Goal: Task Accomplishment & Management: Manage account settings

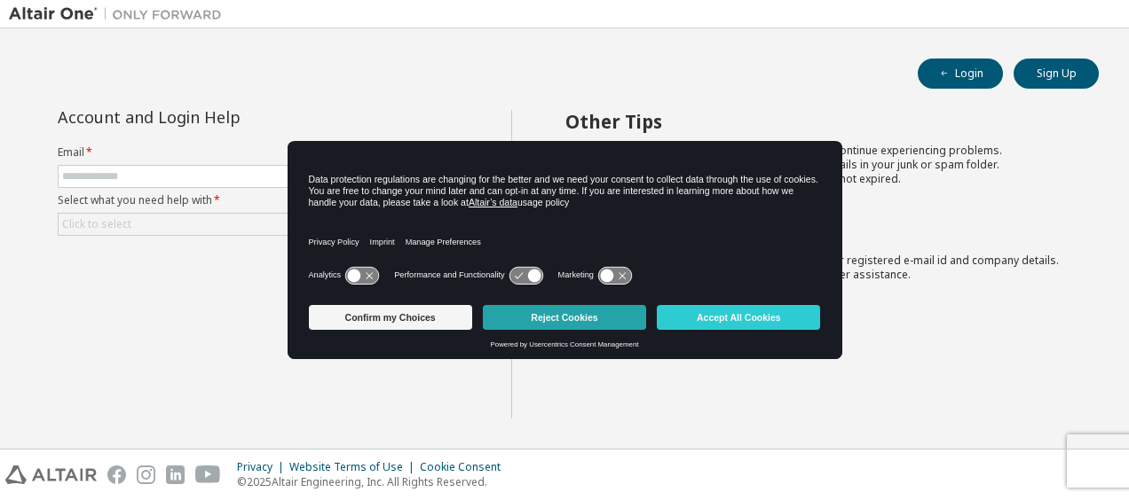
click at [561, 321] on button "Reject Cookies" at bounding box center [564, 317] width 163 height 25
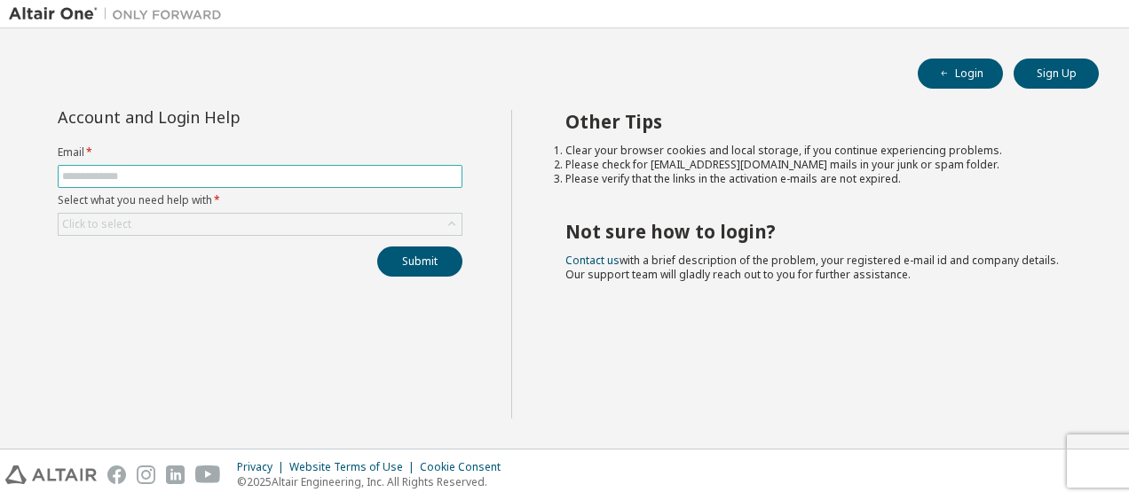
click at [322, 174] on input "text" at bounding box center [260, 176] width 396 height 14
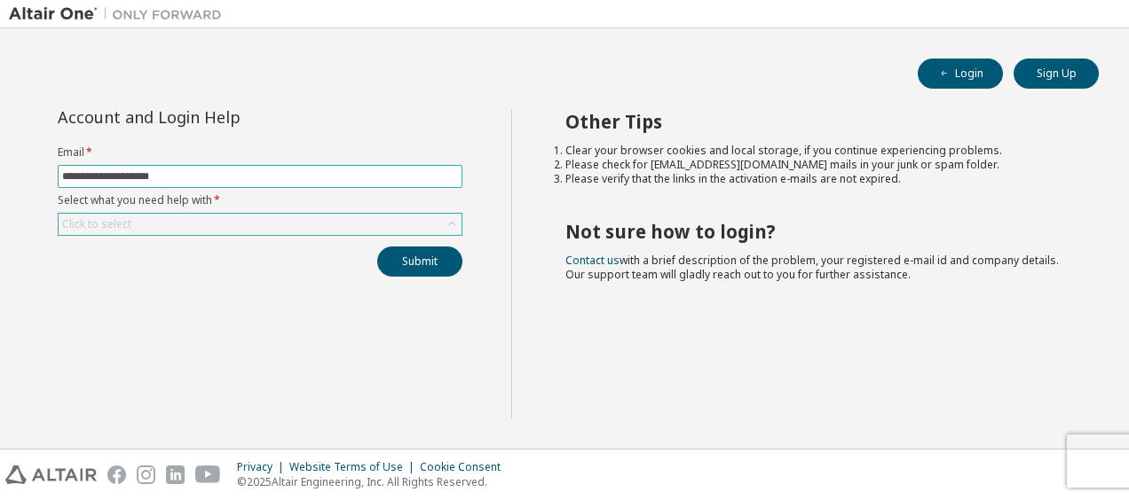
type input "**********"
click at [346, 214] on div "Click to select" at bounding box center [260, 224] width 403 height 21
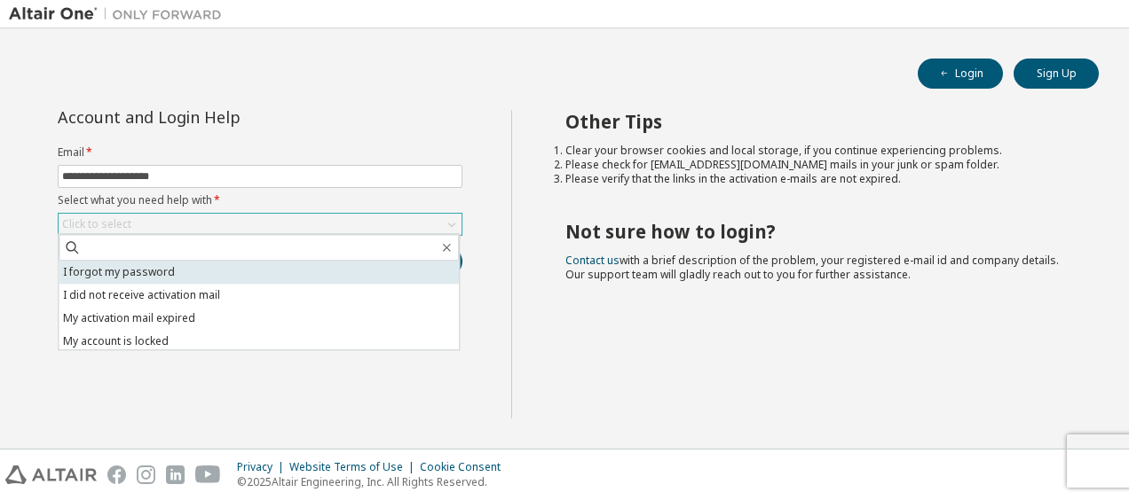
click at [348, 274] on li "I forgot my password" at bounding box center [259, 272] width 400 height 23
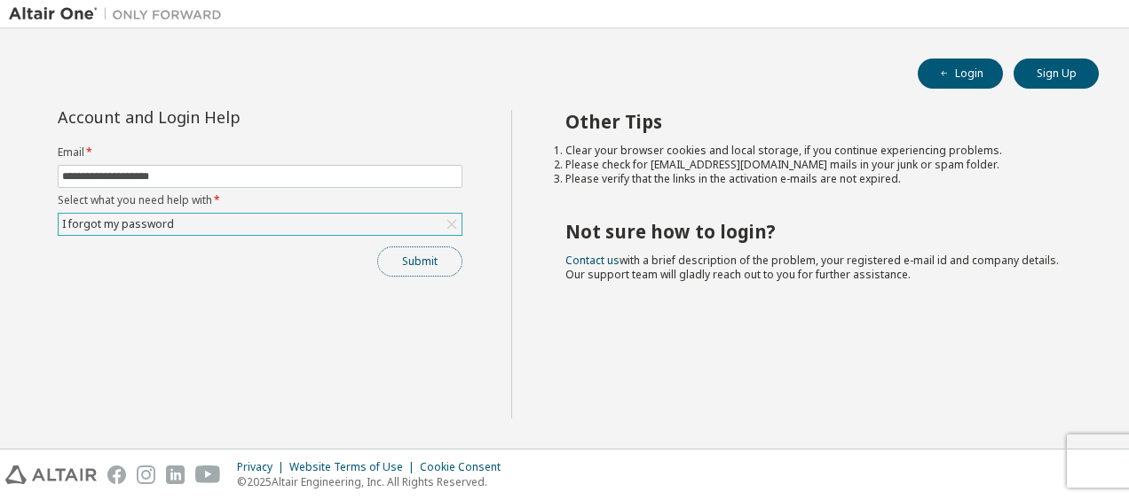
click at [429, 256] on button "Submit" at bounding box center [419, 262] width 85 height 30
click at [452, 259] on button "Submit" at bounding box center [419, 262] width 85 height 30
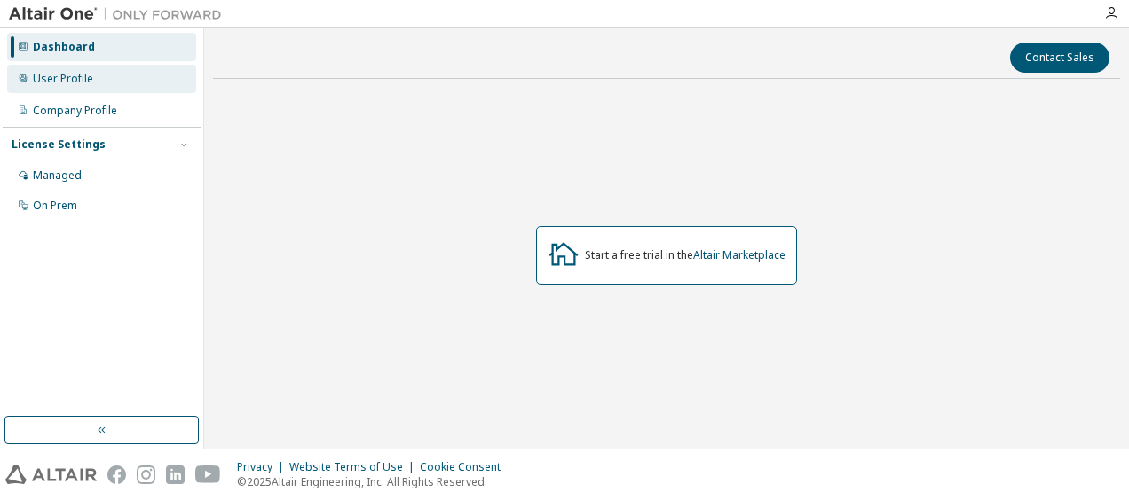
click at [99, 84] on div "User Profile" at bounding box center [101, 79] width 189 height 28
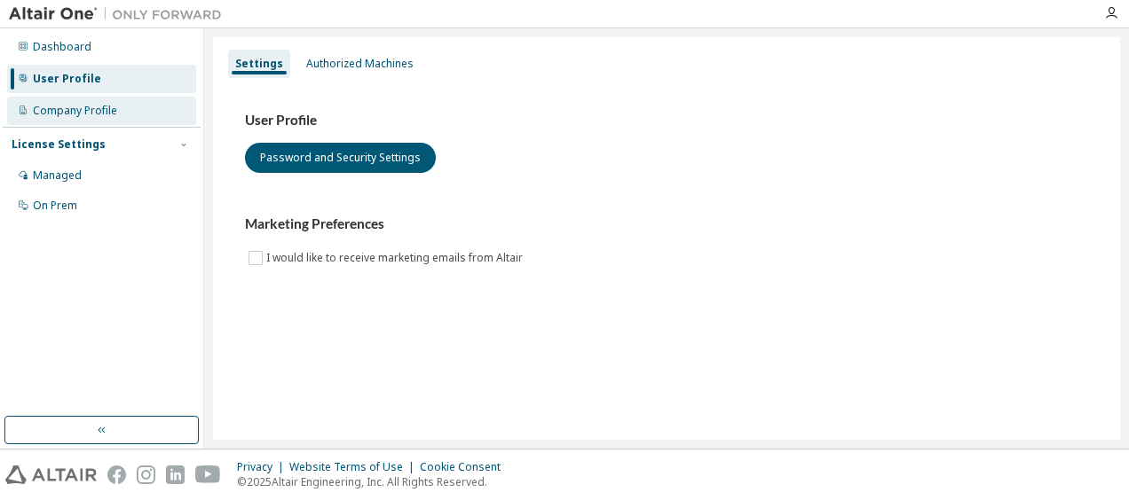
click at [85, 105] on div "Company Profile" at bounding box center [75, 111] width 84 height 14
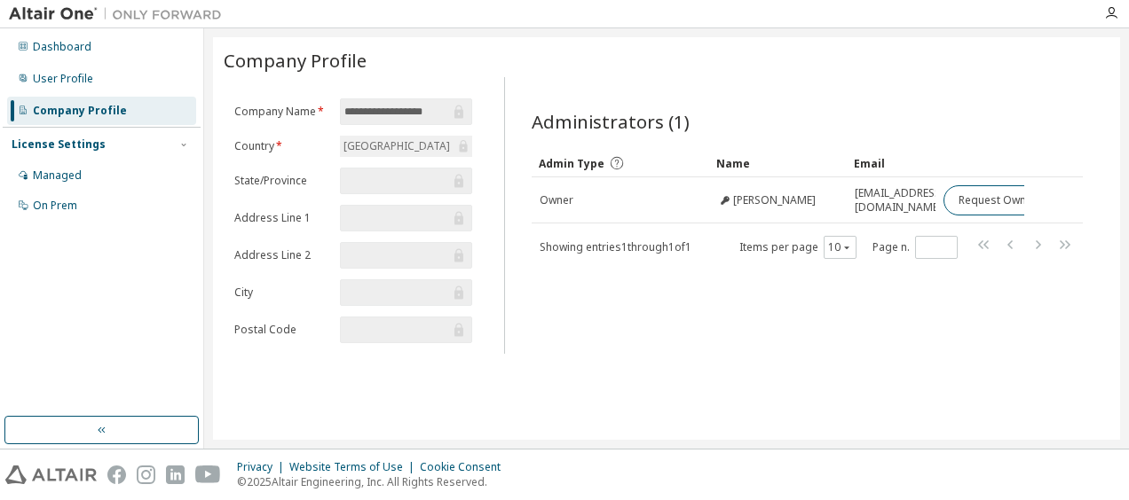
click at [358, 146] on div "[GEOGRAPHIC_DATA]" at bounding box center [397, 147] width 112 height 20
click at [701, 277] on div "Administrators (1) Clear Load Save Save As Field Operator Value Select filter S…" at bounding box center [807, 221] width 594 height 266
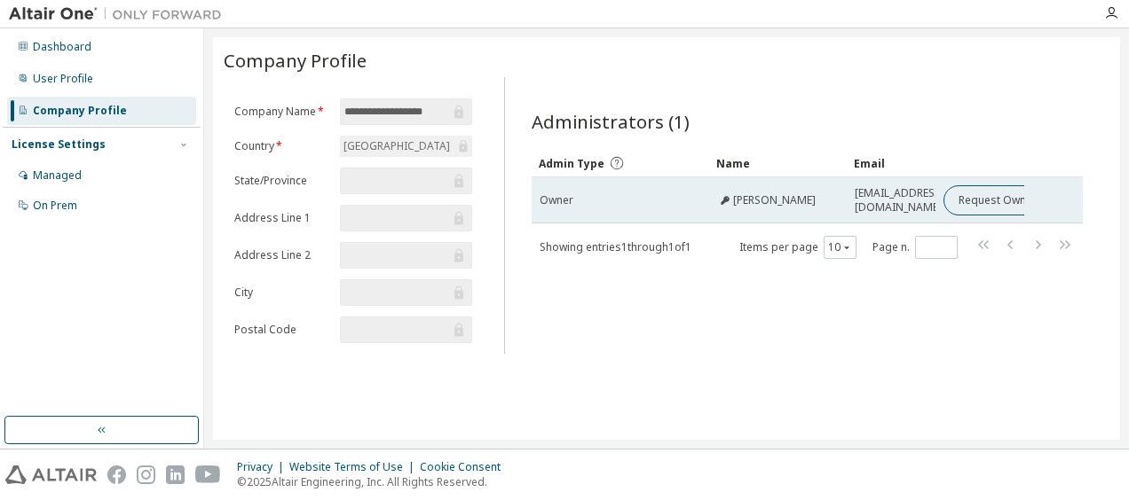
click at [628, 195] on div "Owner" at bounding box center [619, 200] width 161 height 14
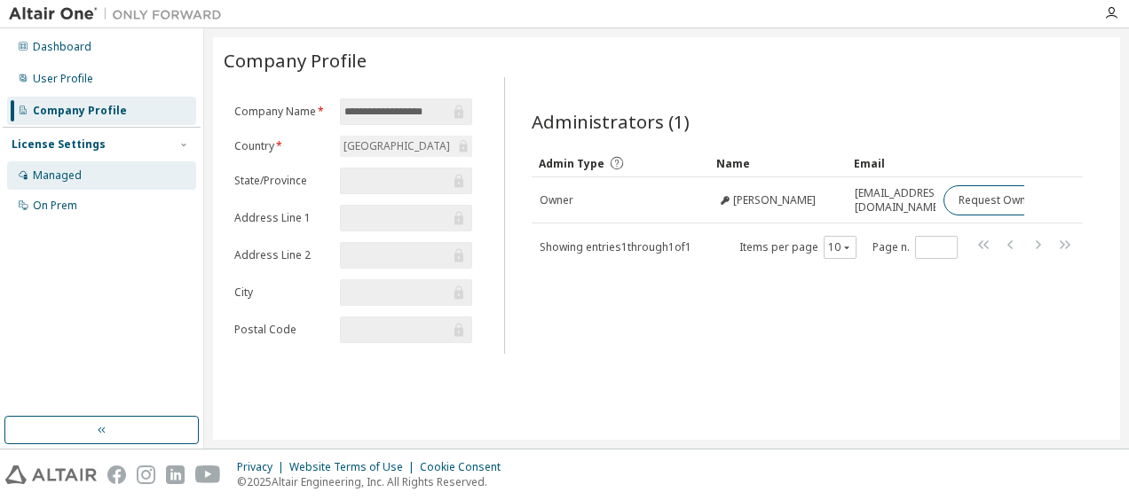
click at [59, 177] on div "Managed" at bounding box center [57, 176] width 49 height 14
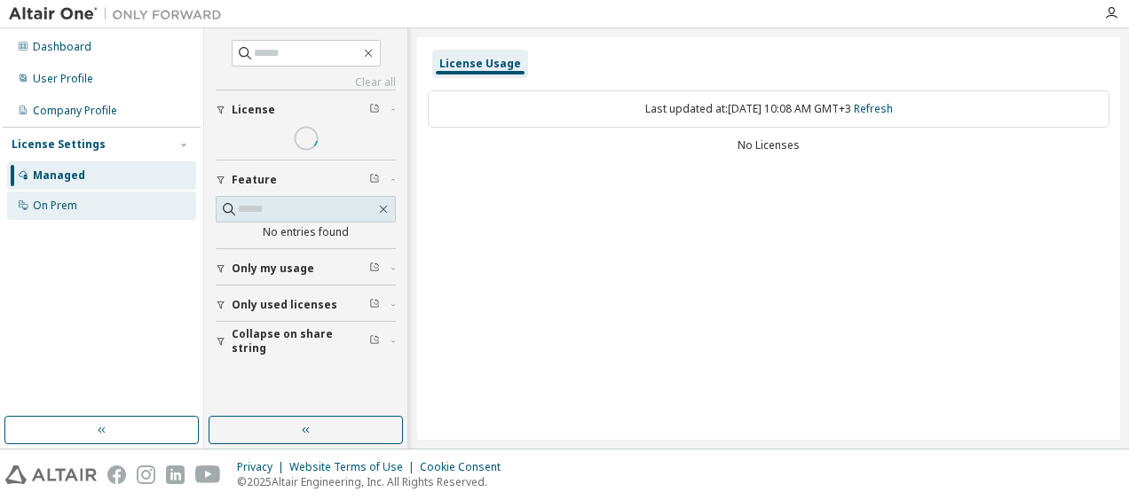
click at [59, 192] on div "On Prem" at bounding box center [101, 206] width 189 height 28
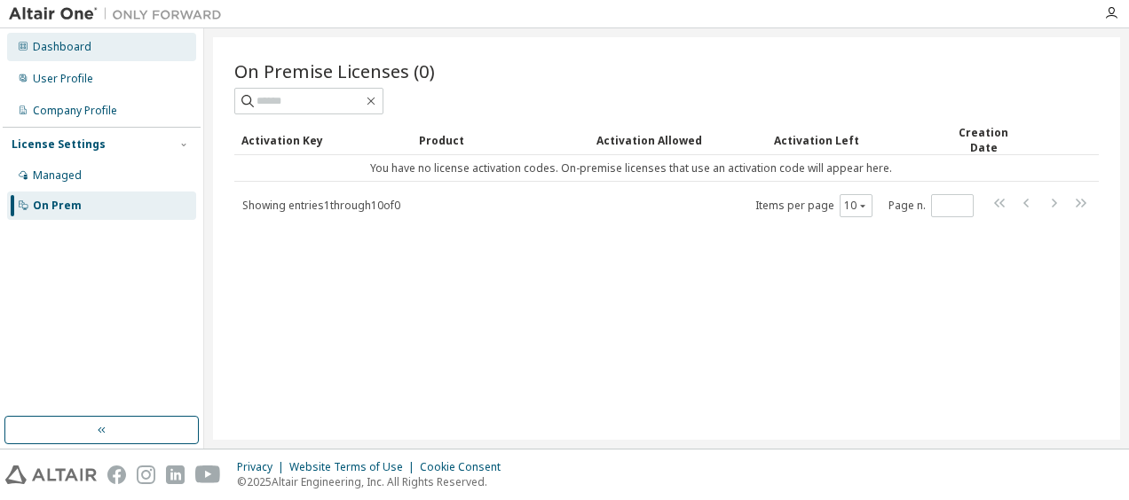
click at [69, 51] on div "Dashboard" at bounding box center [62, 47] width 59 height 14
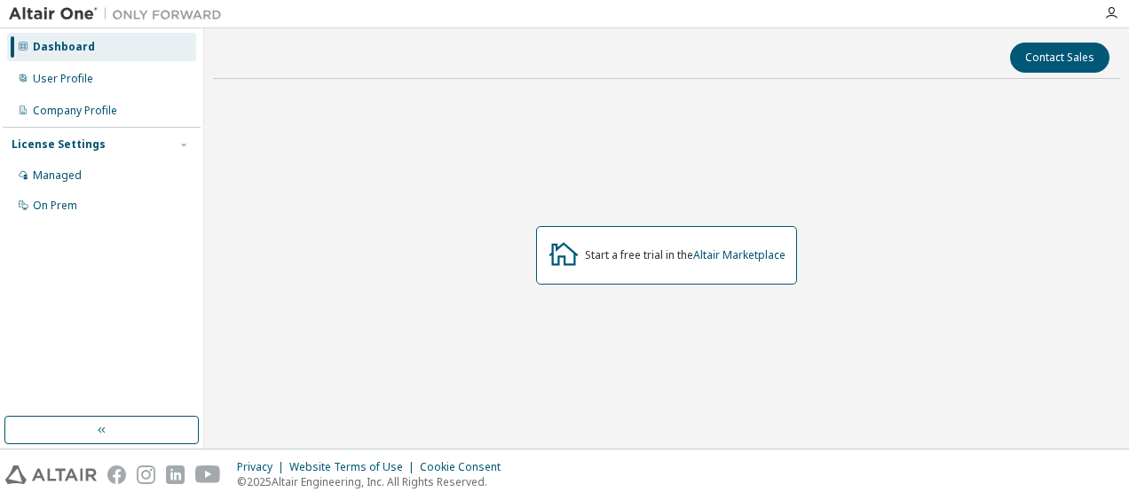
click at [76, 20] on img at bounding box center [120, 14] width 222 height 18
